Goal: Information Seeking & Learning: Find specific fact

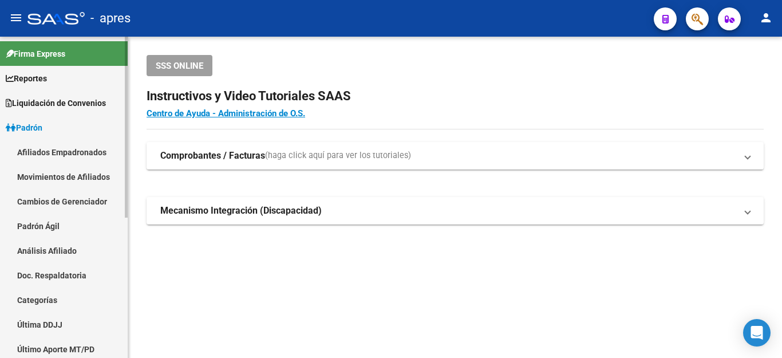
click at [53, 149] on link "Afiliados Empadronados" at bounding box center [64, 152] width 128 height 25
click at [62, 178] on link "Movimientos de Afiliados" at bounding box center [64, 176] width 128 height 25
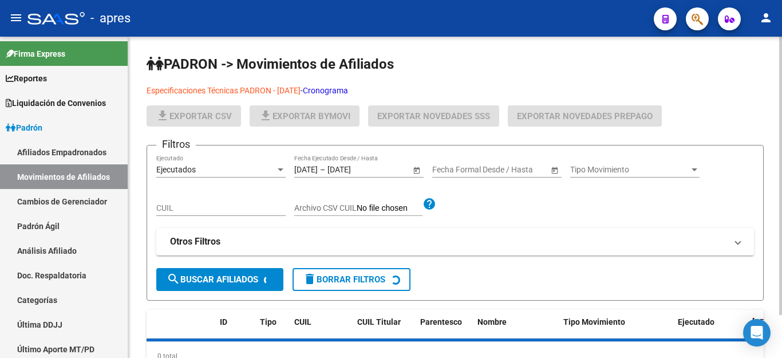
click at [240, 89] on link "Especificaciones Técnicas PADRON - [DATE]" at bounding box center [223, 90] width 154 height 9
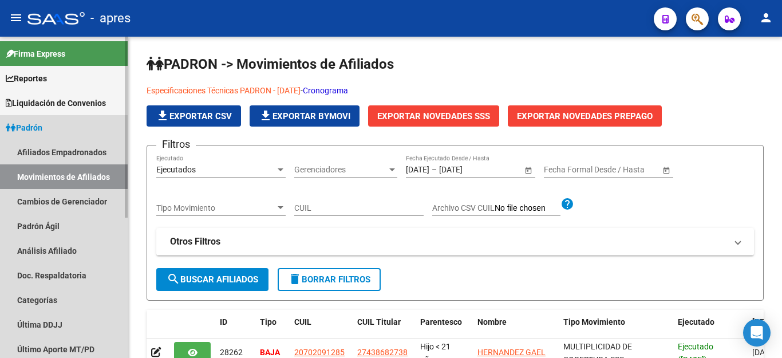
click at [32, 128] on span "Padrón" at bounding box center [24, 127] width 37 height 13
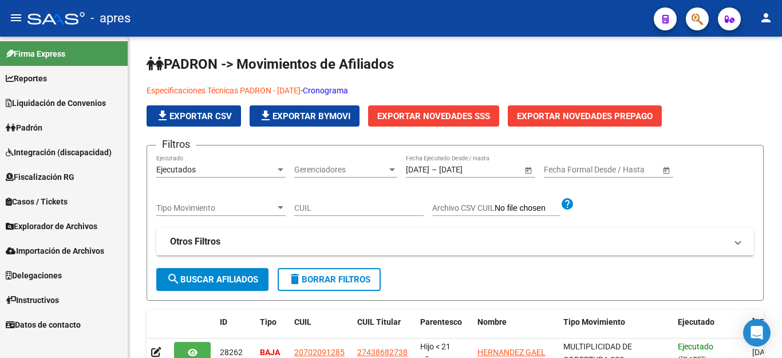
click at [33, 224] on span "Explorador de Archivos" at bounding box center [52, 226] width 92 height 13
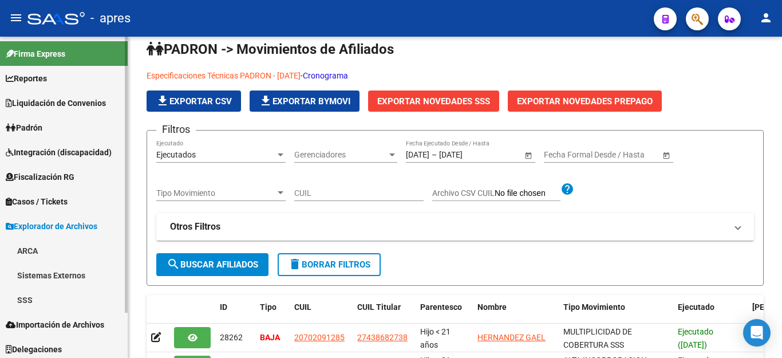
scroll to position [172, 0]
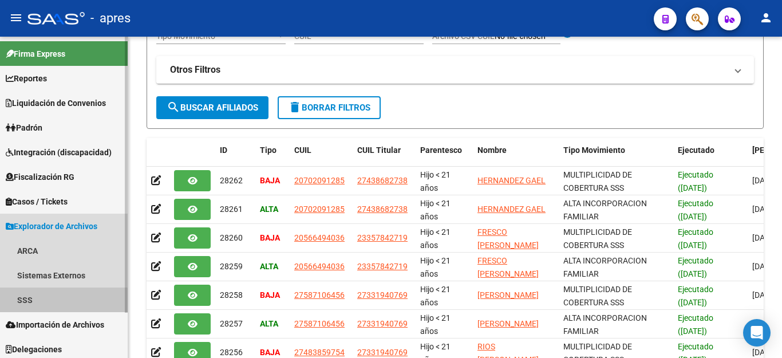
click at [13, 304] on link "SSS" at bounding box center [64, 299] width 128 height 25
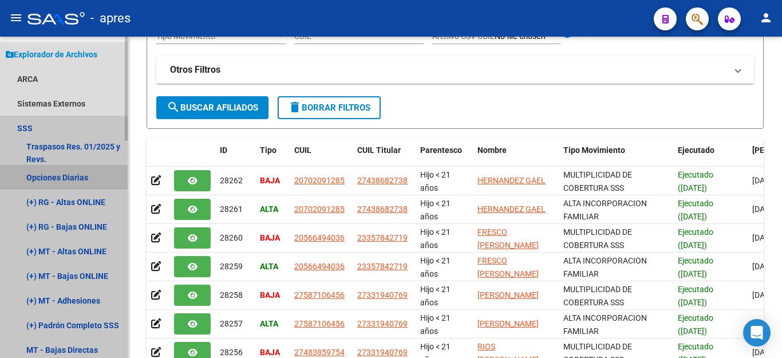
click at [72, 168] on link "Opciones Diarias" at bounding box center [64, 177] width 128 height 25
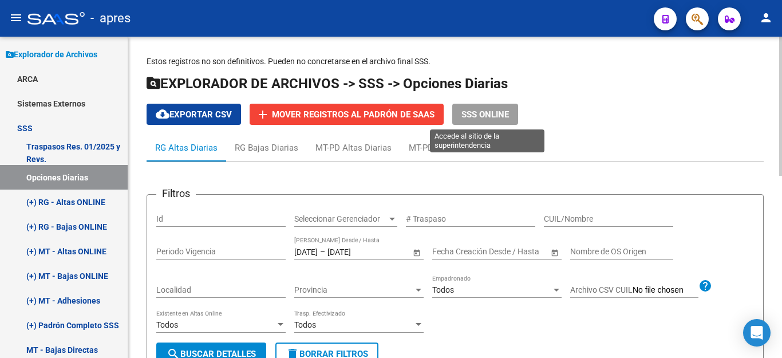
click at [474, 113] on span "SSS ONLINE" at bounding box center [484, 114] width 47 height 10
click at [469, 112] on span "SSS ONLINE" at bounding box center [484, 114] width 47 height 10
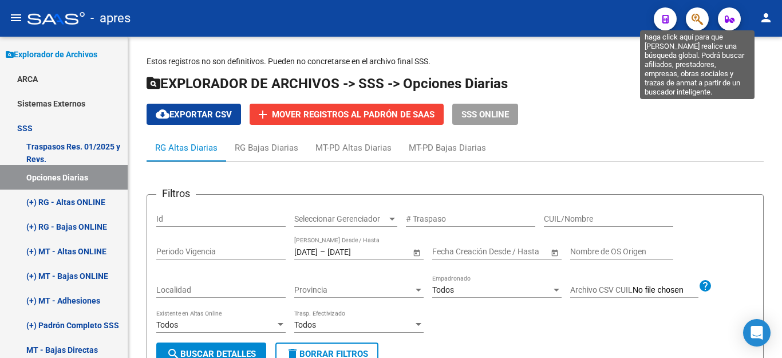
click at [697, 19] on icon "button" at bounding box center [696, 19] width 11 height 13
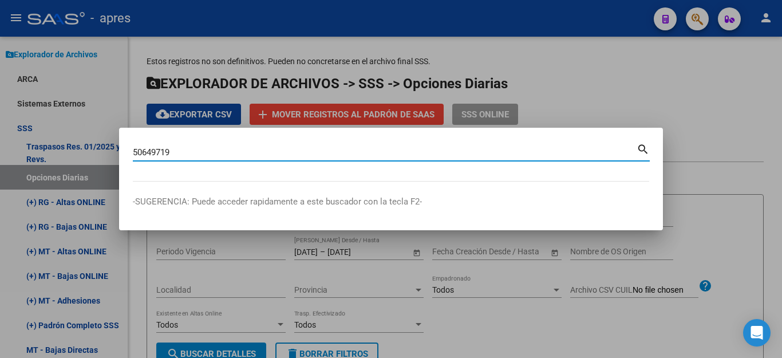
type input "50649719"
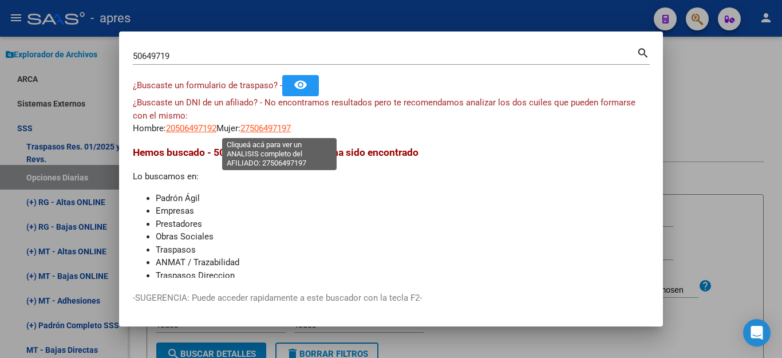
click at [282, 129] on span "27506497197" at bounding box center [265, 128] width 50 height 10
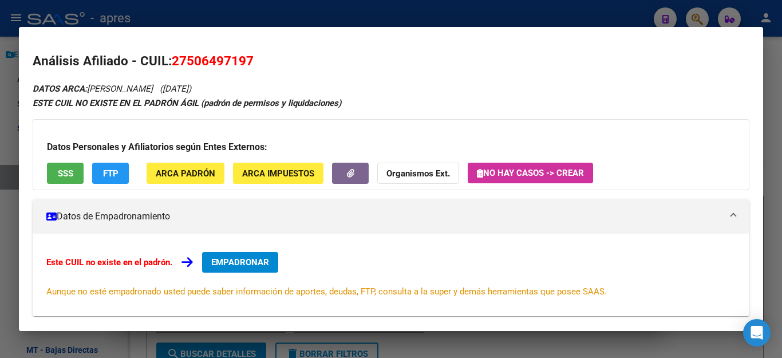
click at [61, 175] on span "SSS" at bounding box center [65, 173] width 15 height 10
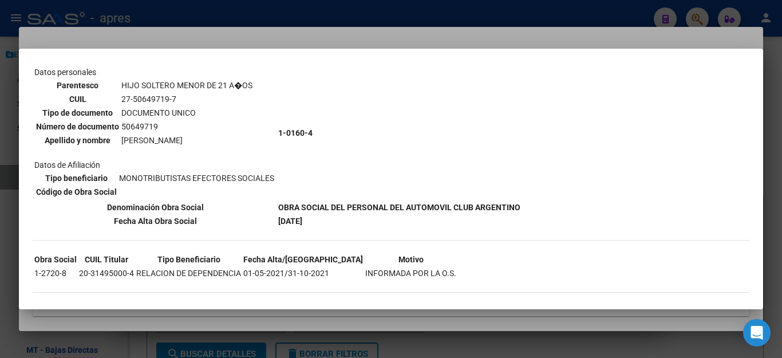
scroll to position [85, 0]
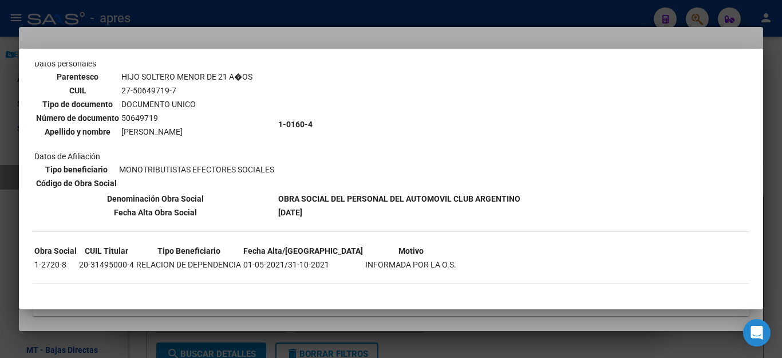
drag, startPoint x: 81, startPoint y: 263, endPoint x: 134, endPoint y: 262, distance: 53.2
click at [134, 262] on td "20-31495000-4" at bounding box center [106, 264] width 56 height 13
copy td "20-31495000-4"
click at [632, 25] on div at bounding box center [391, 179] width 782 height 358
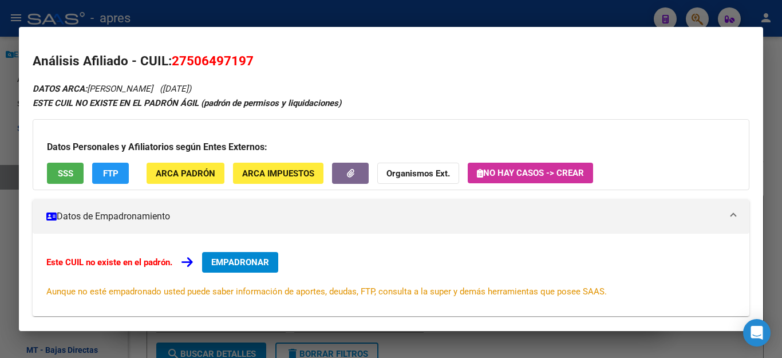
click at [627, 17] on div at bounding box center [391, 179] width 782 height 358
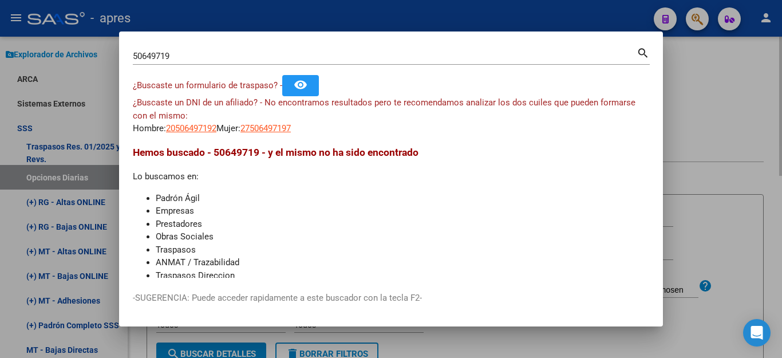
click at [702, 82] on div at bounding box center [391, 179] width 782 height 358
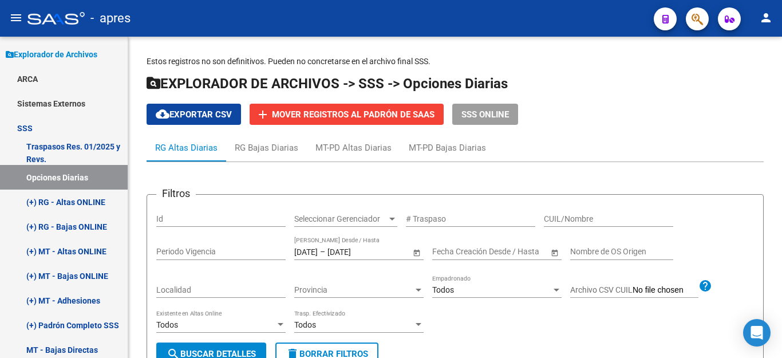
click at [690, 19] on button "button" at bounding box center [697, 18] width 23 height 23
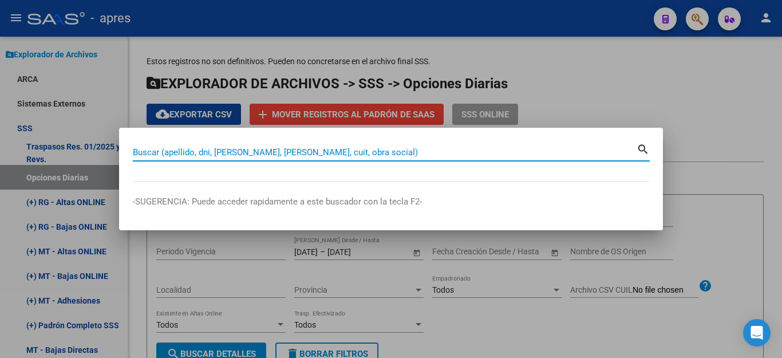
paste input "20314950004"
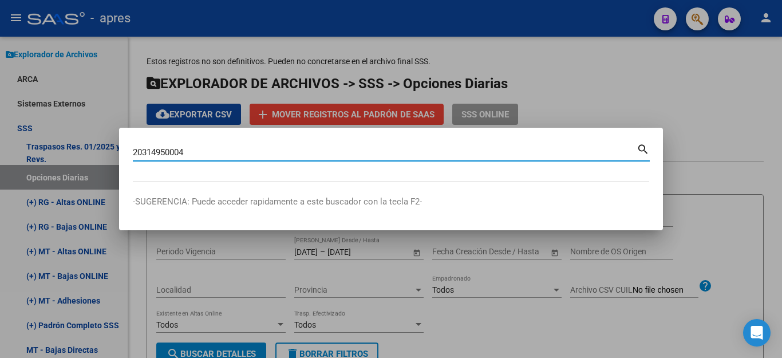
type input "20314950004"
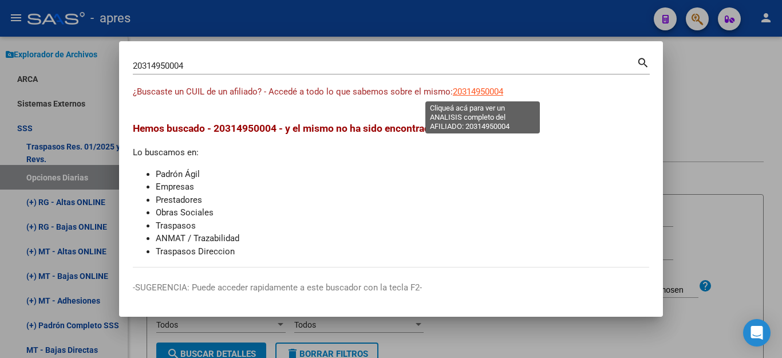
click at [472, 94] on span "20314950004" at bounding box center [478, 91] width 50 height 10
type textarea "20314950004"
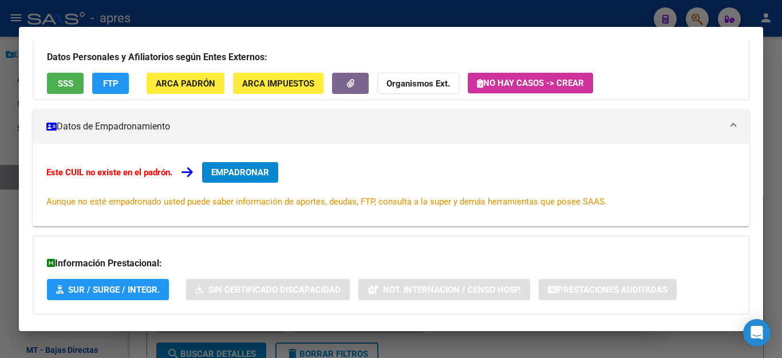
scroll to position [0, 0]
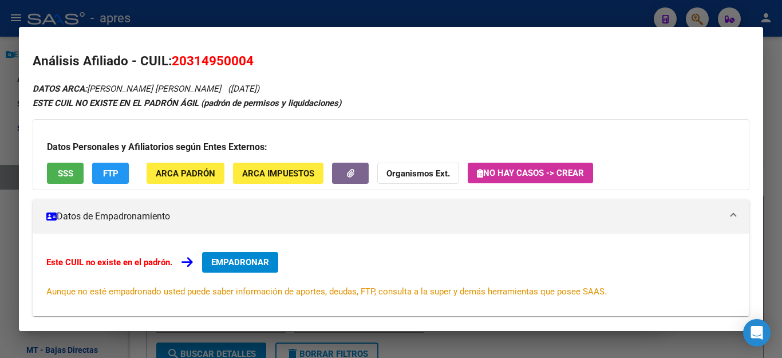
click at [64, 173] on span "SSS" at bounding box center [65, 173] width 15 height 10
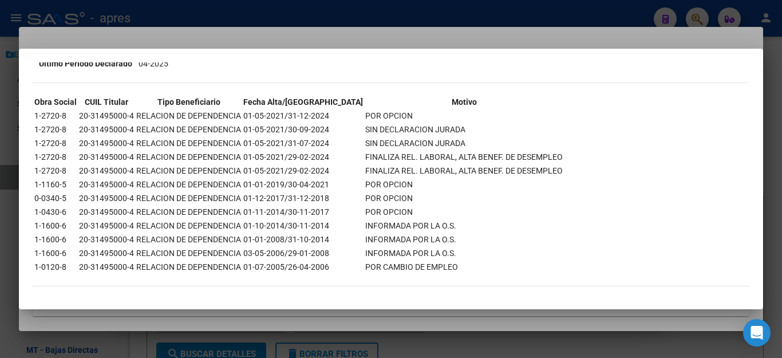
scroll to position [288, 0]
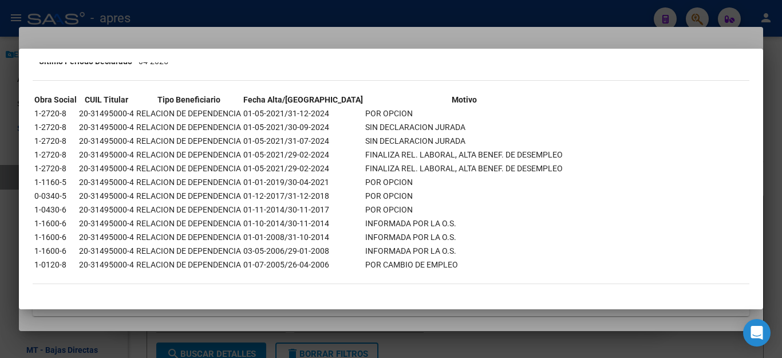
click at [501, 338] on div at bounding box center [391, 179] width 782 height 358
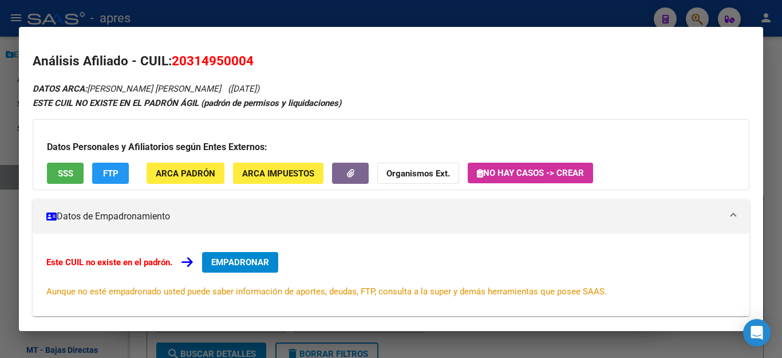
click at [503, 346] on div at bounding box center [391, 179] width 782 height 358
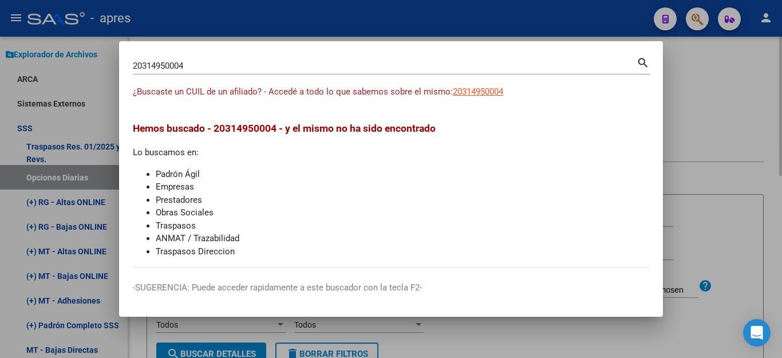
click at [740, 131] on div at bounding box center [391, 179] width 782 height 358
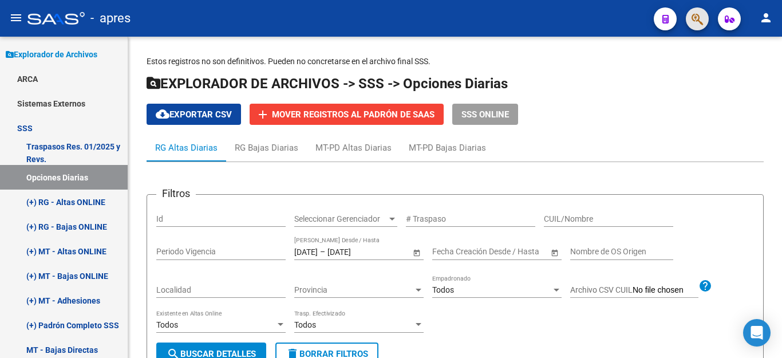
click at [687, 20] on button "button" at bounding box center [697, 18] width 23 height 23
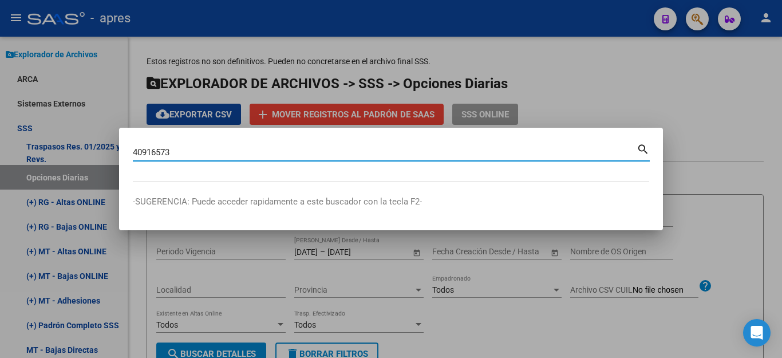
type input "40916573"
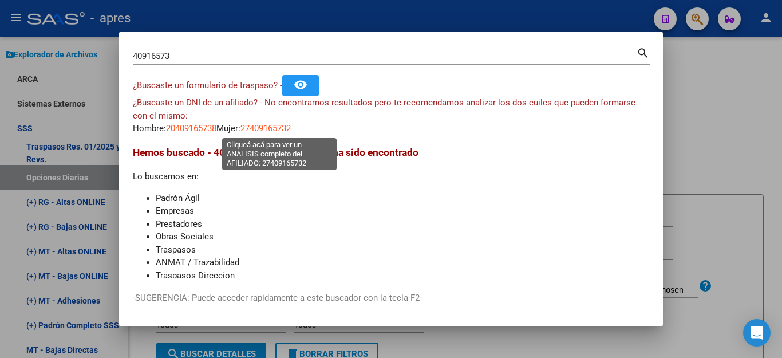
click at [286, 132] on span "27409165732" at bounding box center [265, 128] width 50 height 10
type textarea "27409165732"
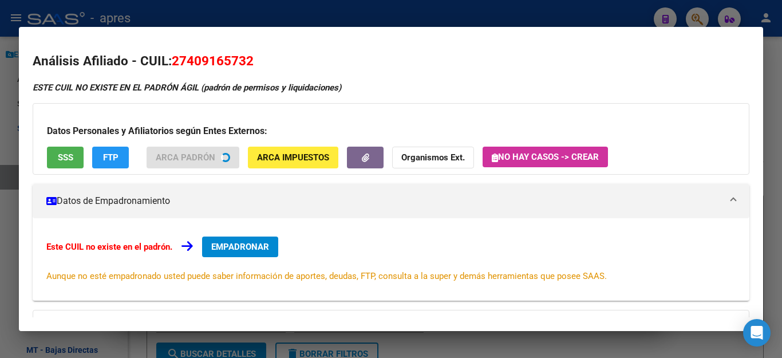
click at [64, 163] on button "SSS" at bounding box center [65, 156] width 37 height 21
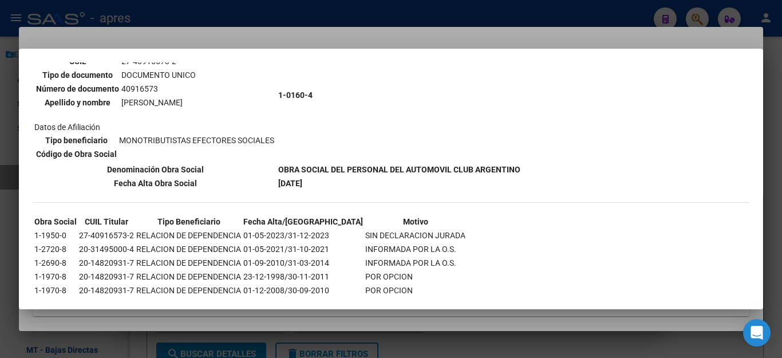
scroll to position [57, 0]
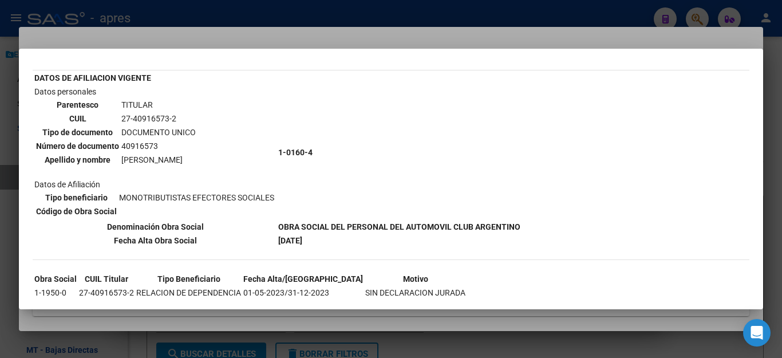
drag, startPoint x: 122, startPoint y: 118, endPoint x: 174, endPoint y: 115, distance: 51.6
click at [174, 115] on td "27-40916573-2" at bounding box center [159, 118] width 76 height 13
click at [136, 117] on td "27-40916573-2" at bounding box center [159, 118] width 76 height 13
drag, startPoint x: 133, startPoint y: 118, endPoint x: 168, endPoint y: 118, distance: 34.9
click at [168, 118] on td "27-40916573-2" at bounding box center [159, 118] width 76 height 13
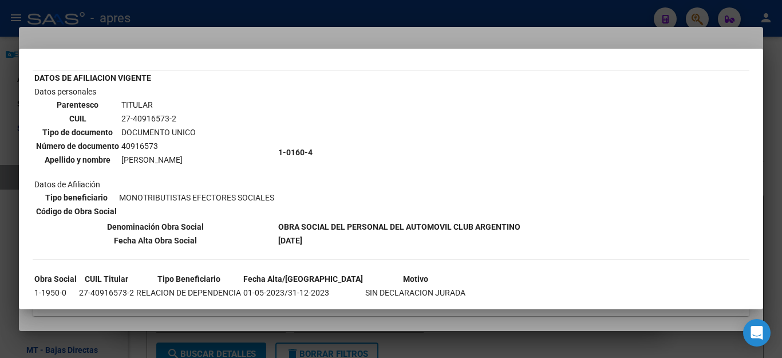
copy td "40916573"
